Goal: Information Seeking & Learning: Learn about a topic

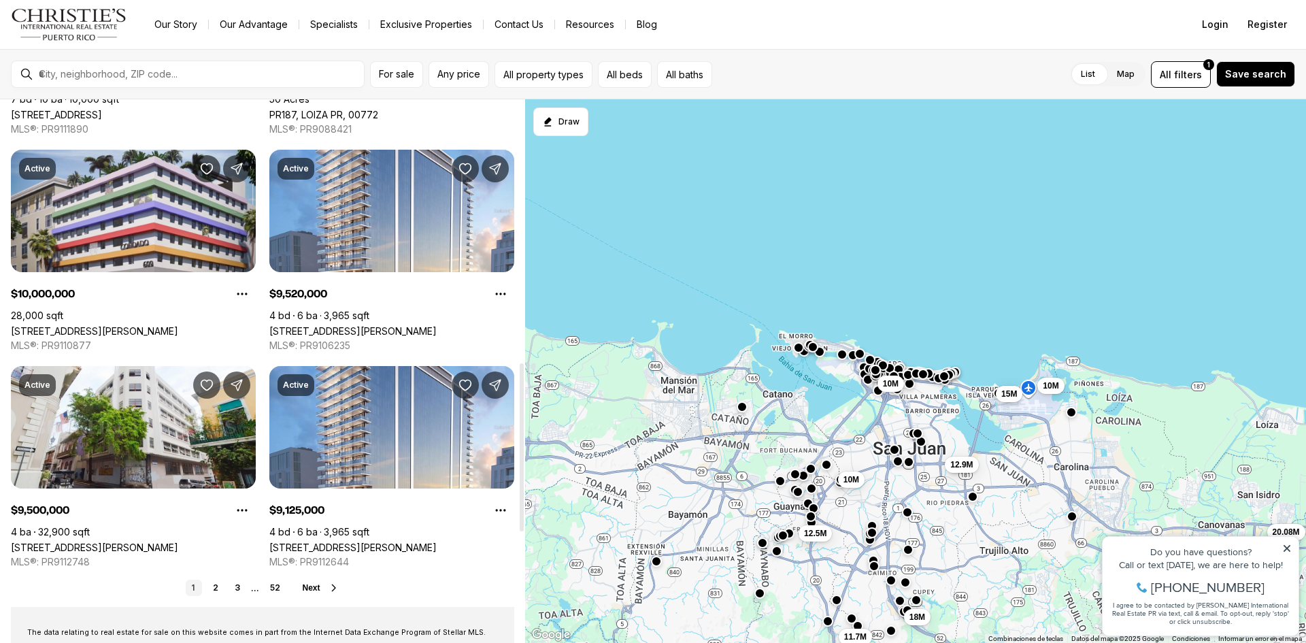
scroll to position [874, 0]
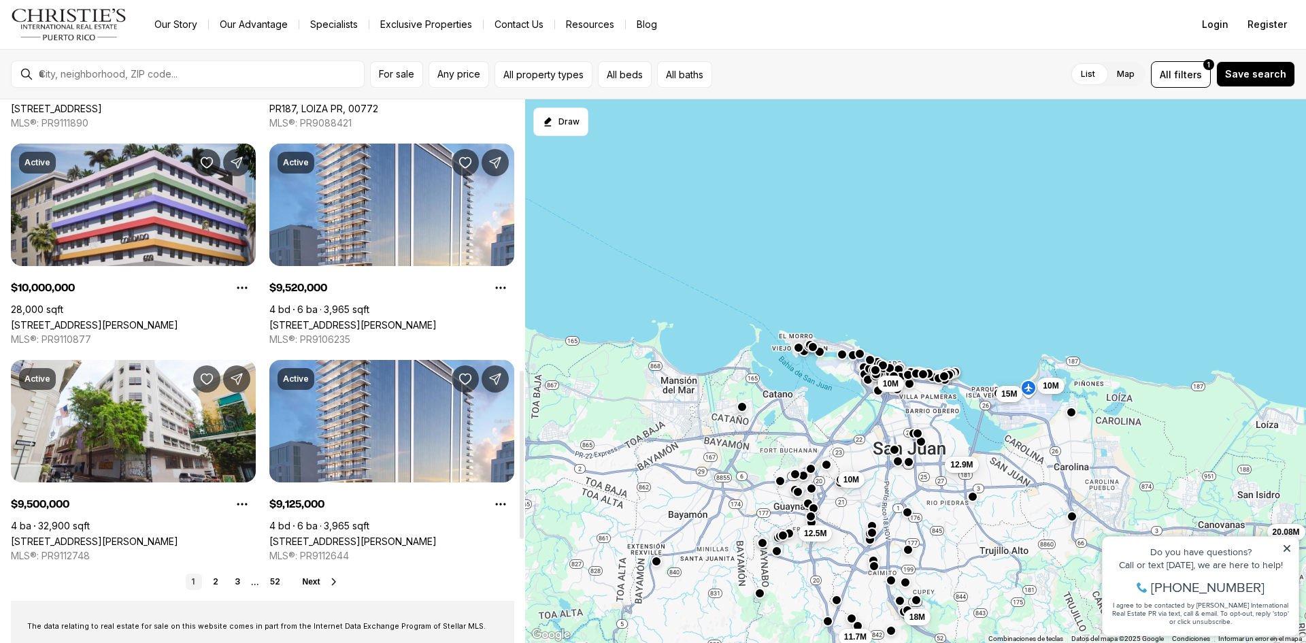
drag, startPoint x: 521, startPoint y: 184, endPoint x: 515, endPoint y: 454, distance: 270.1
click at [520, 454] on div at bounding box center [522, 455] width 4 height 168
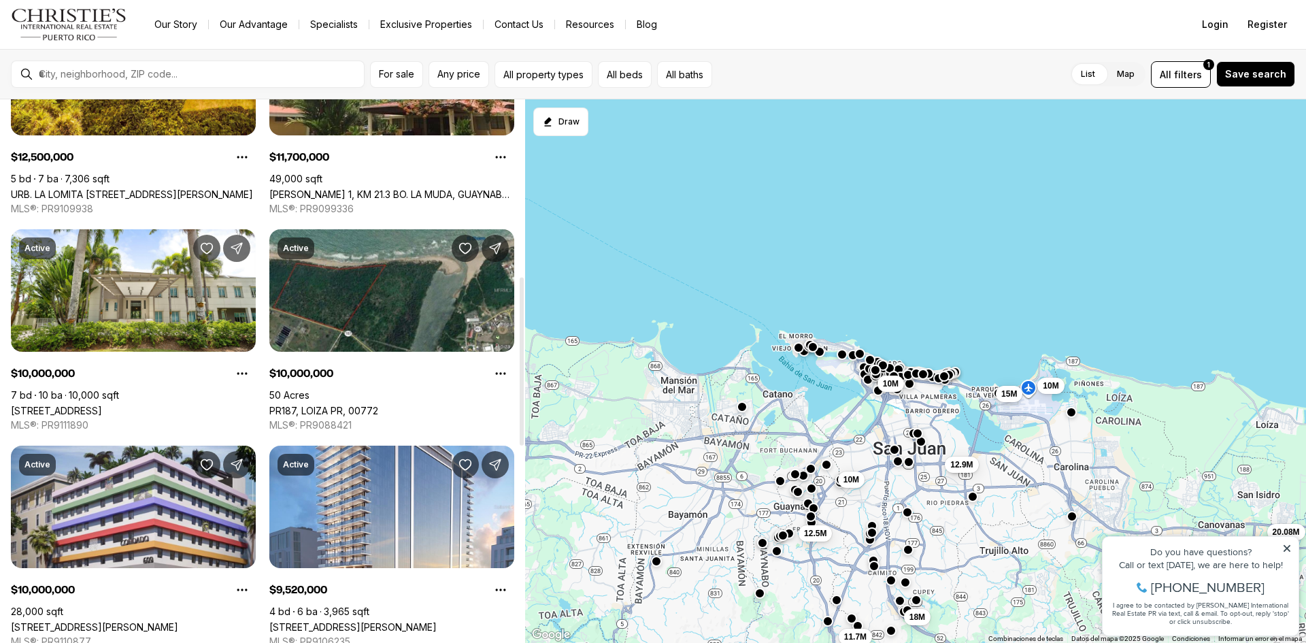
scroll to position [570, 0]
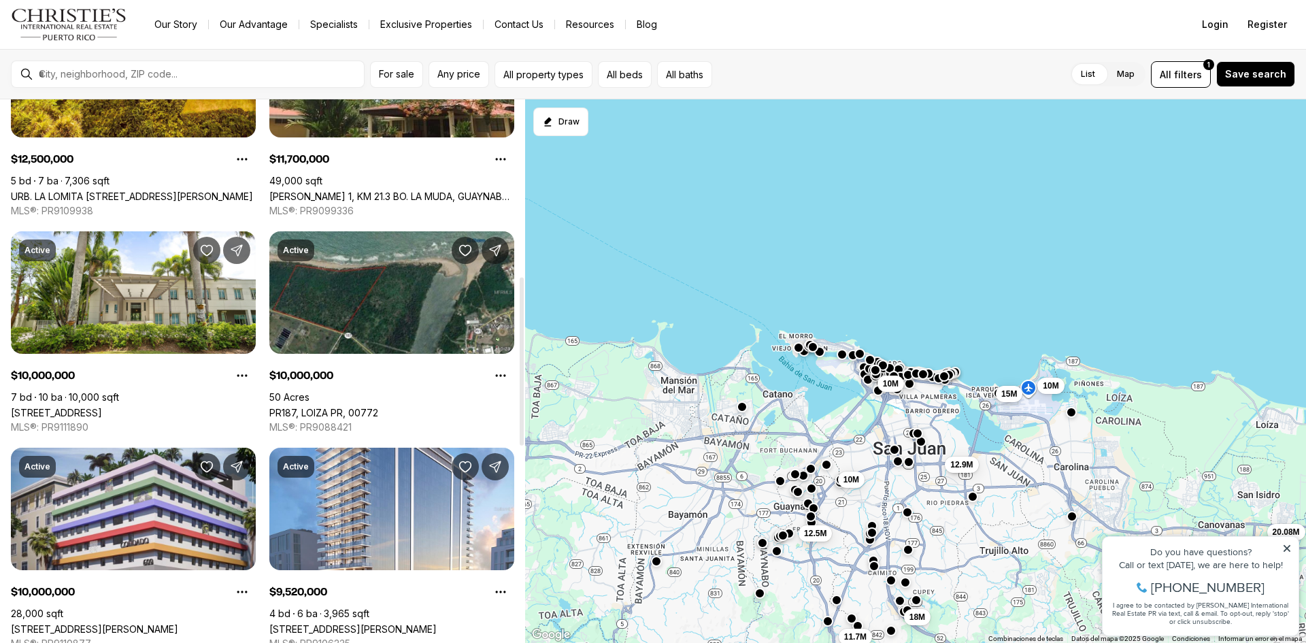
drag, startPoint x: 522, startPoint y: 396, endPoint x: 534, endPoint y: 302, distance: 94.7
click at [524, 302] on div at bounding box center [522, 362] width 4 height 168
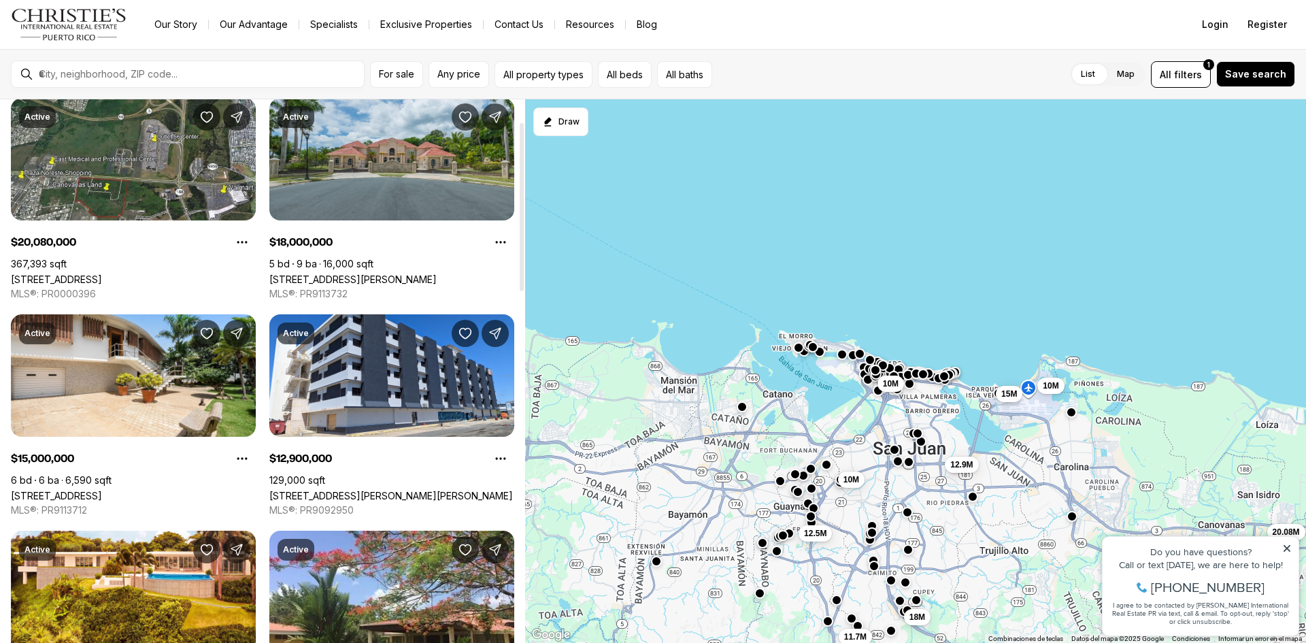
scroll to position [0, 0]
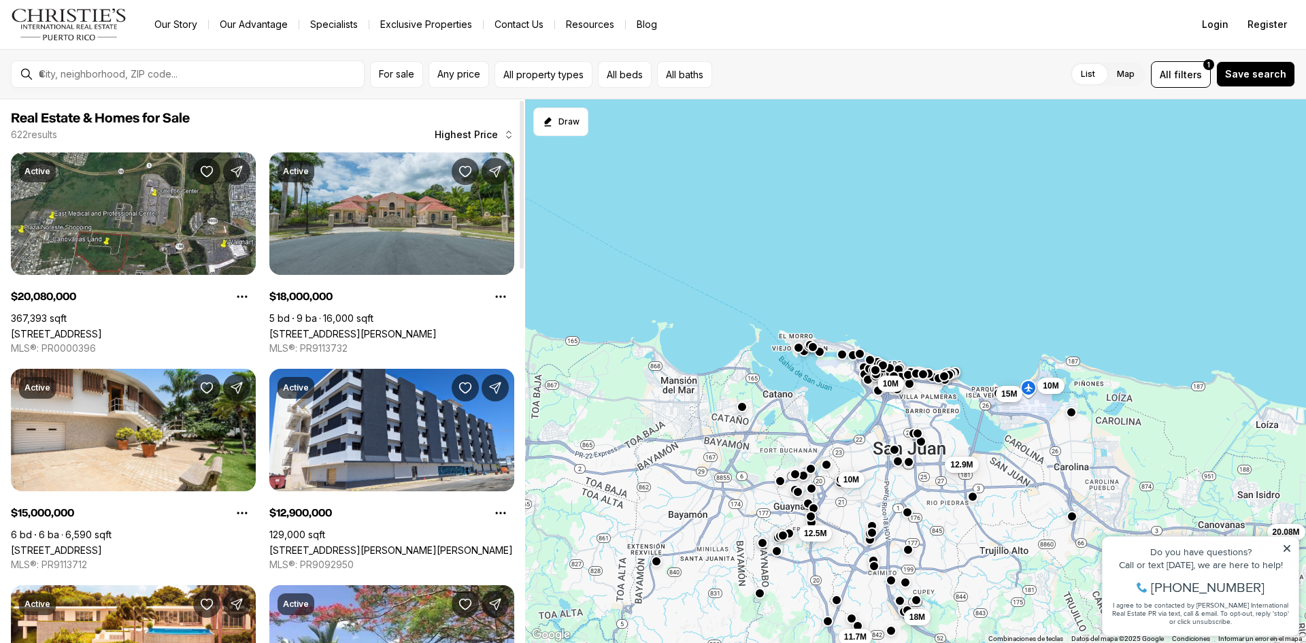
drag, startPoint x: 521, startPoint y: 364, endPoint x: 521, endPoint y: 156, distance: 208.2
click at [521, 156] on div at bounding box center [522, 185] width 4 height 168
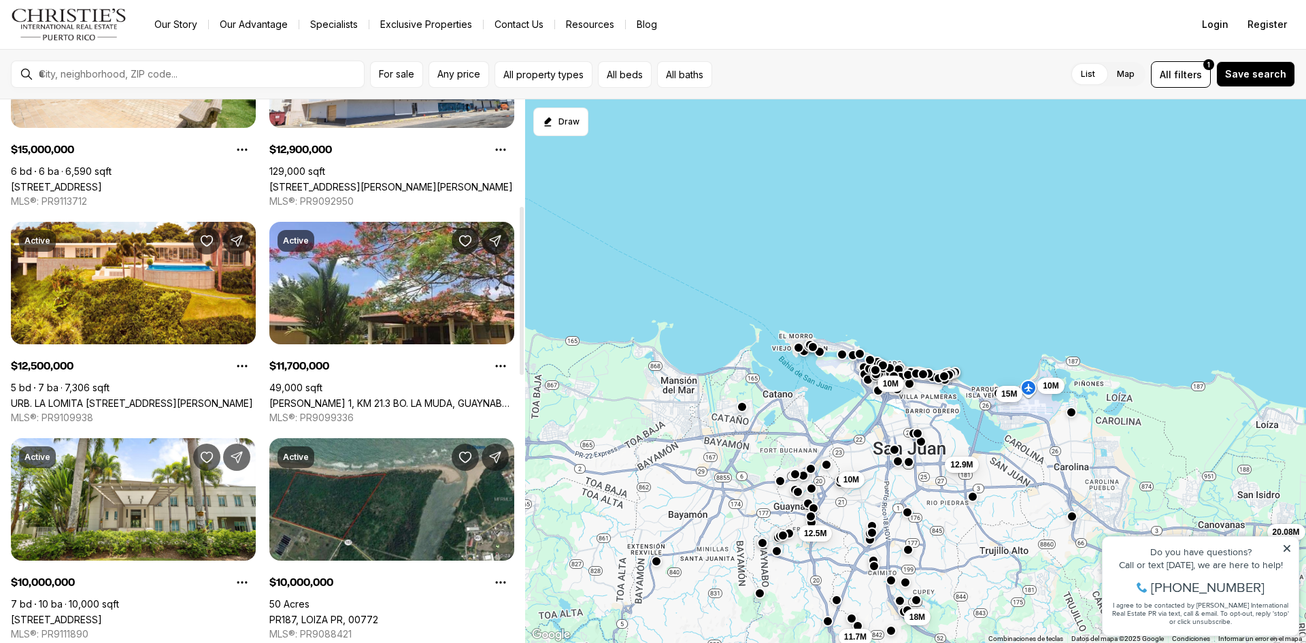
drag, startPoint x: 525, startPoint y: 199, endPoint x: 521, endPoint y: 308, distance: 108.9
click at [523, 305] on div at bounding box center [522, 291] width 4 height 168
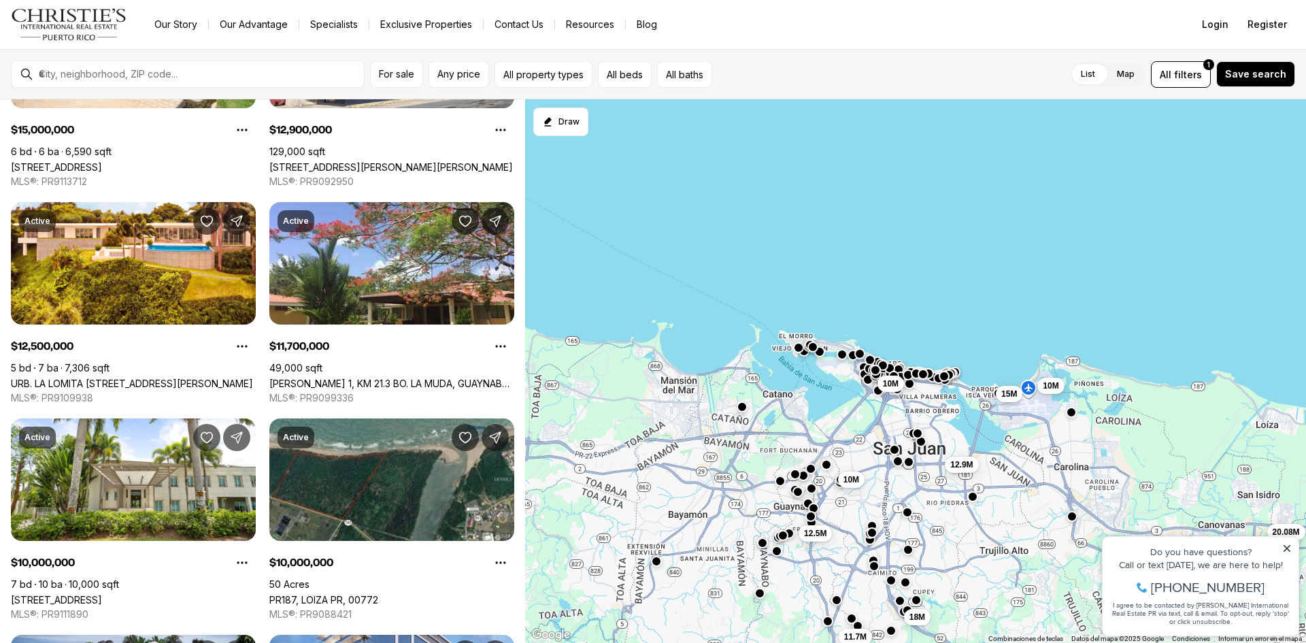
drag, startPoint x: 1286, startPoint y: 546, endPoint x: 2380, endPoint y: 1064, distance: 1209.6
click at [1286, 546] on icon at bounding box center [1287, 549] width 10 height 10
